Goal: Task Accomplishment & Management: Manage account settings

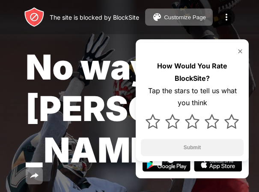
click at [240, 50] on img at bounding box center [239, 51] width 7 height 7
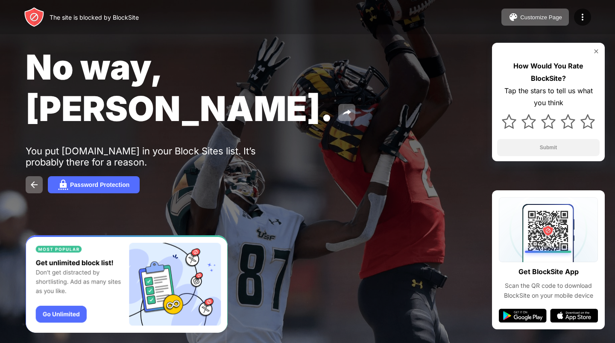
click at [264, 191] on img at bounding box center [523, 315] width 48 height 14
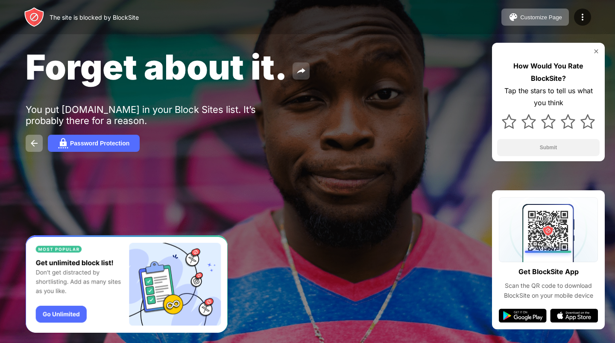
click at [306, 74] on button at bounding box center [301, 70] width 17 height 17
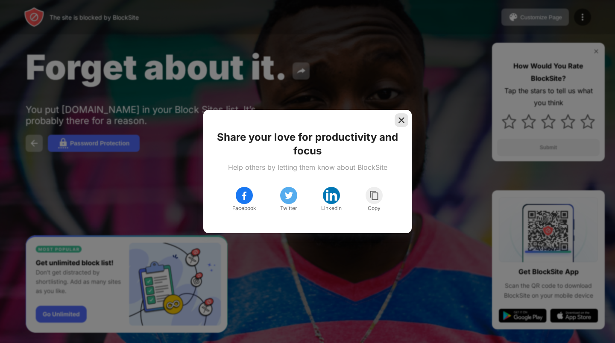
click at [402, 119] on img at bounding box center [401, 120] width 9 height 9
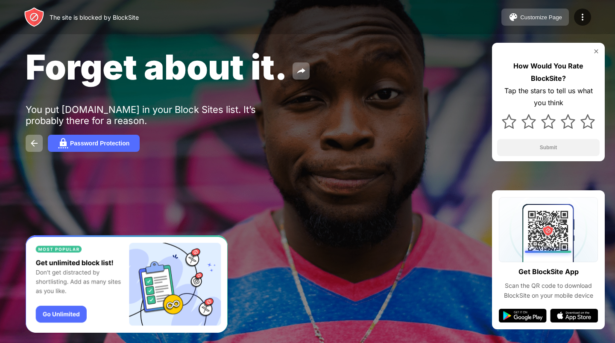
click at [532, 15] on div "Customize Page" at bounding box center [541, 17] width 42 height 6
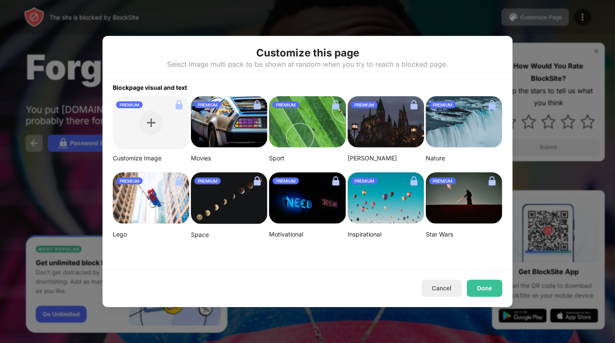
click at [433, 297] on div "Cancel Done" at bounding box center [308, 288] width 410 height 38
click at [441, 286] on button "Cancel" at bounding box center [442, 287] width 40 height 17
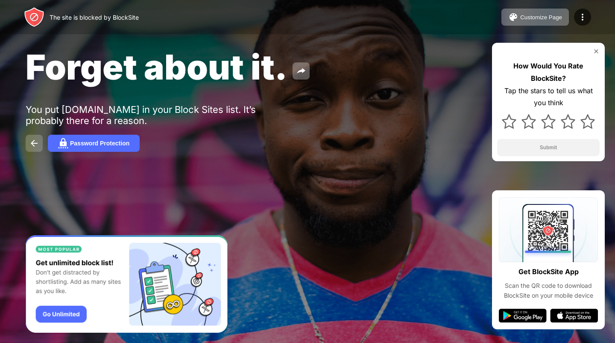
click at [27, 138] on button at bounding box center [34, 143] width 17 height 17
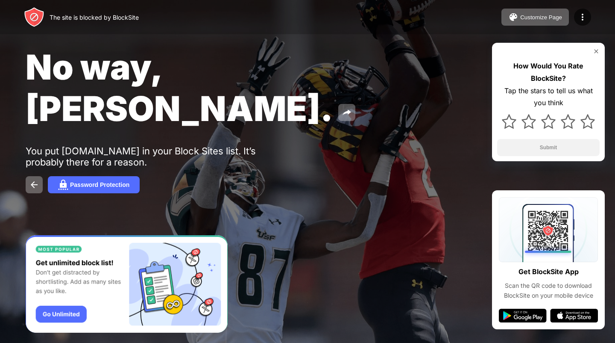
click at [597, 50] on img at bounding box center [596, 51] width 7 height 7
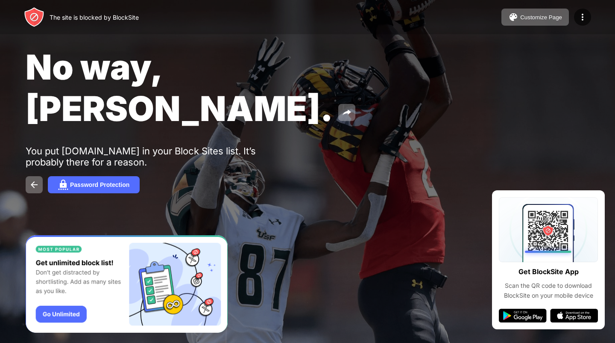
click at [57, 315] on img "Banner Message" at bounding box center [127, 284] width 202 height 98
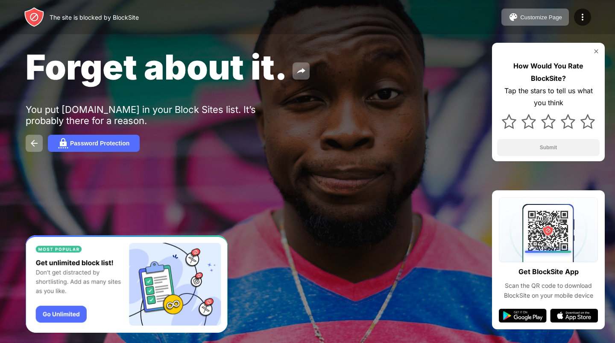
click at [264, 56] on div "How Would You Rate BlockSite? Tap the stars to tell us what you think Submit" at bounding box center [548, 102] width 113 height 118
click at [264, 50] on img at bounding box center [596, 51] width 7 height 7
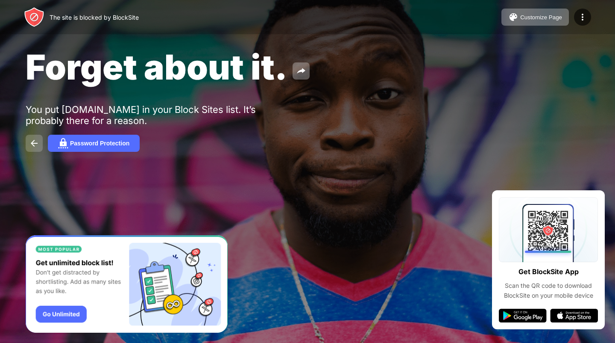
click at [34, 142] on img at bounding box center [34, 143] width 10 height 10
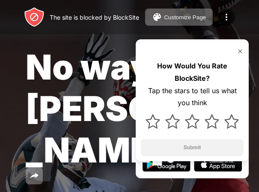
click at [242, 51] on img at bounding box center [239, 51] width 7 height 7
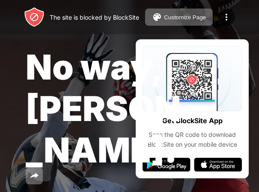
click at [192, 85] on div "No way, Jose. You put ericanedumy-my.sharepoint.com in your Block Sites list. I…" at bounding box center [129, 149] width 259 height 298
click at [227, 16] on img at bounding box center [226, 17] width 10 height 10
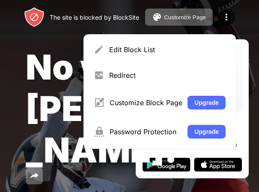
click at [65, 111] on span "No way, Jose." at bounding box center [103, 108] width 155 height 124
